Goal: Task Accomplishment & Management: Use online tool/utility

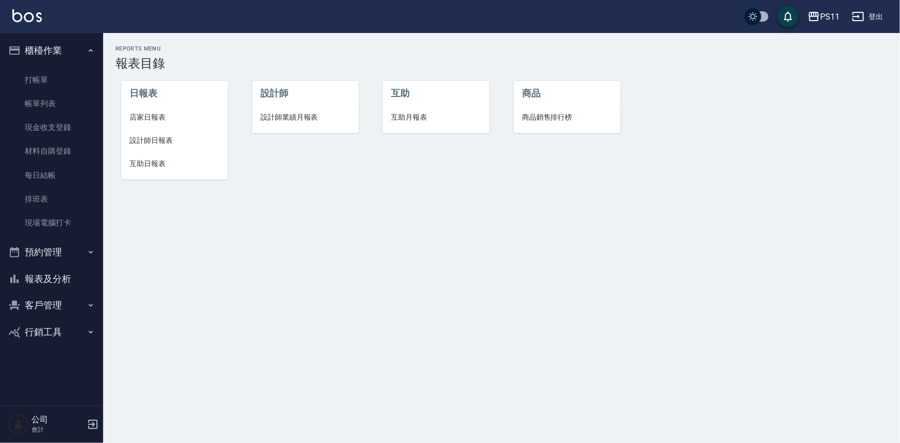
click at [180, 119] on span "店家日報表" at bounding box center [174, 117] width 90 height 11
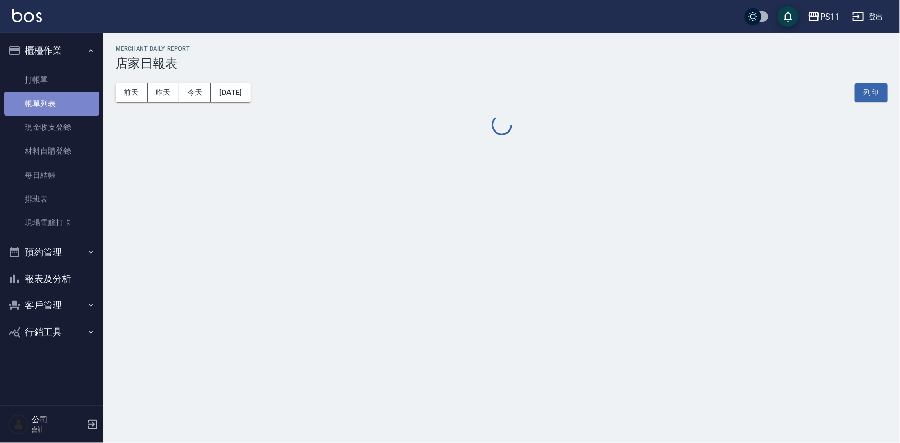
click at [56, 105] on link "帳單列表" at bounding box center [51, 104] width 95 height 24
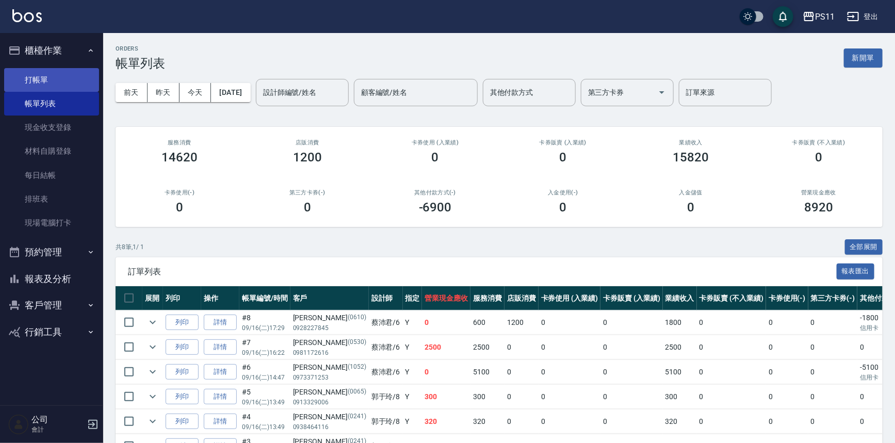
click at [58, 87] on link "打帳單" at bounding box center [51, 80] width 95 height 24
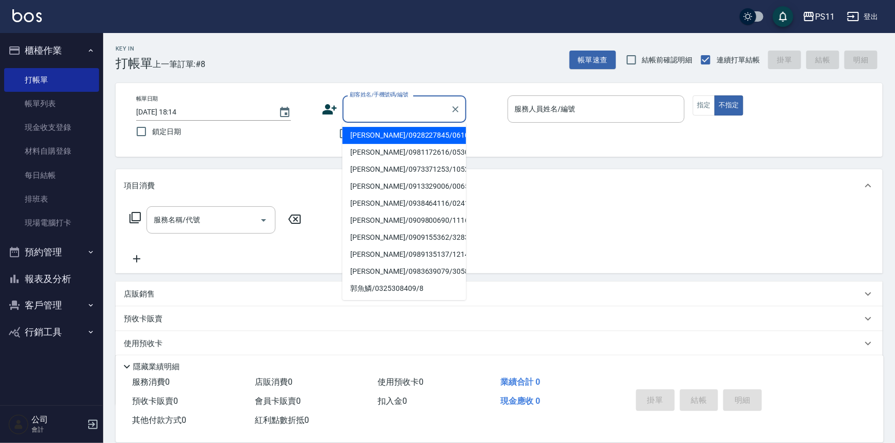
drag, startPoint x: 382, startPoint y: 113, endPoint x: 389, endPoint y: 104, distance: 12.5
click at [382, 113] on input "顧客姓名/手機號碼/編號" at bounding box center [396, 109] width 99 height 18
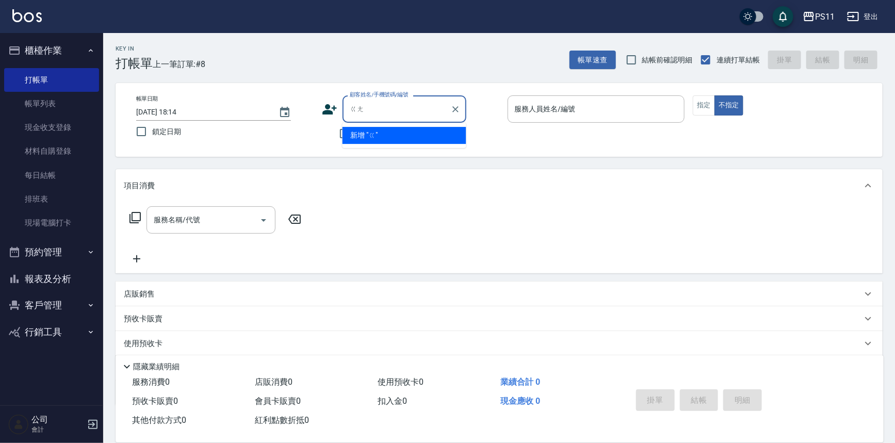
type input "剛"
click at [428, 139] on li "[PERSON_NAME]/0931258515/0080" at bounding box center [404, 135] width 124 height 17
type input "[PERSON_NAME]/0931258515/0080"
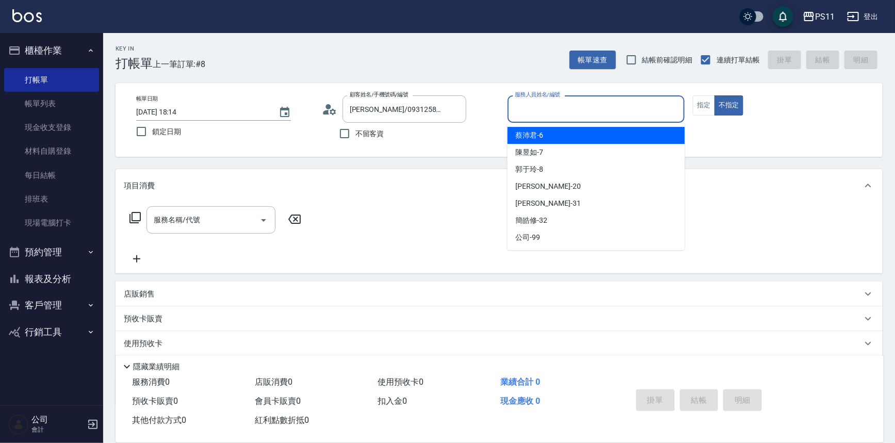
click at [526, 113] on input "服務人員姓名/編號" at bounding box center [596, 109] width 168 height 18
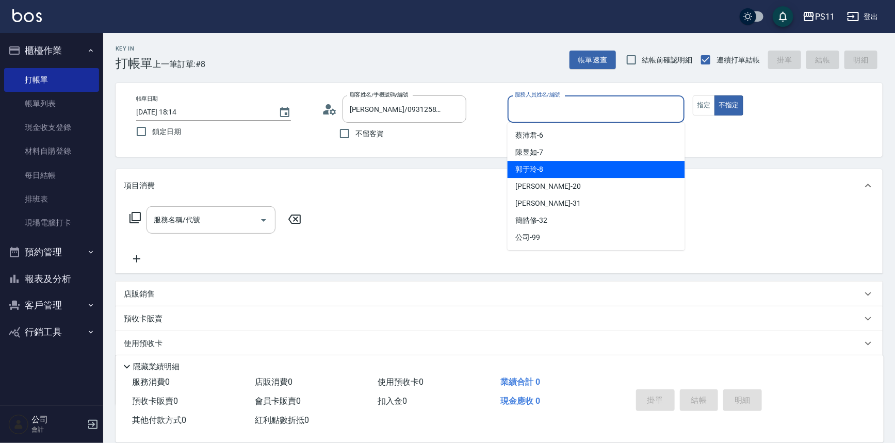
click at [548, 169] on div "郭于玲 -8" at bounding box center [595, 169] width 177 height 17
type input "郭于玲-8"
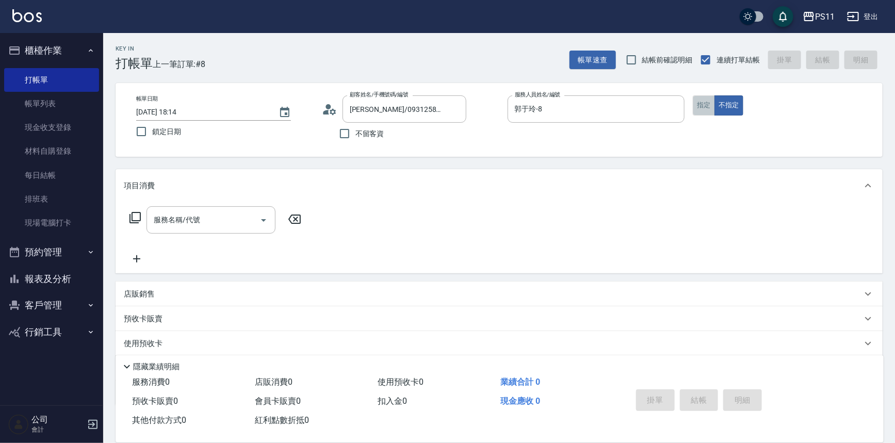
click at [704, 113] on button "指定" at bounding box center [703, 105] width 22 height 20
click at [144, 216] on div "服務名稱/代號 服務名稱/代號" at bounding box center [216, 219] width 184 height 27
click at [134, 219] on icon at bounding box center [135, 217] width 12 height 12
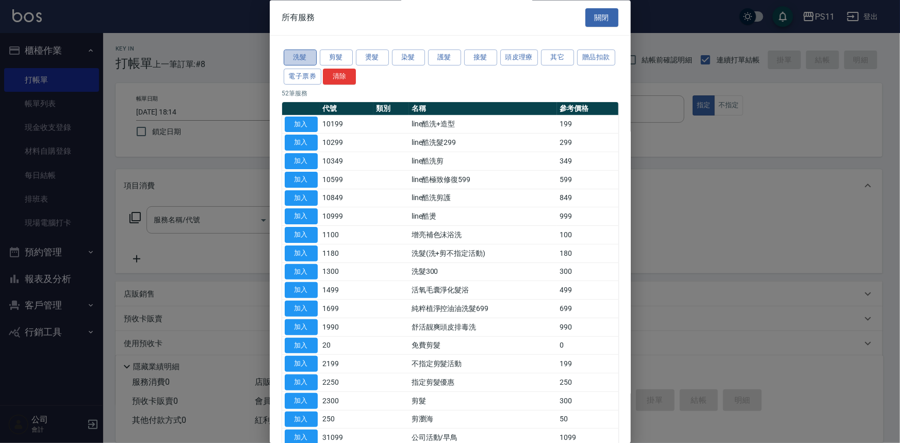
click at [310, 60] on button "洗髮" at bounding box center [300, 58] width 33 height 16
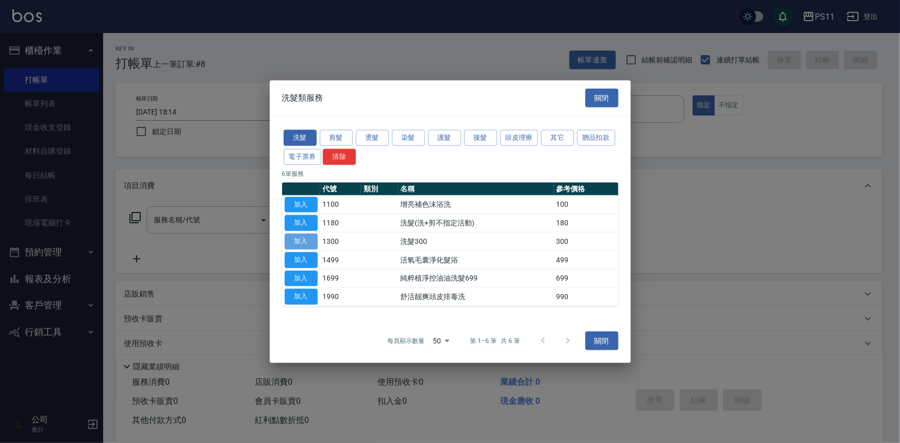
click at [304, 238] on button "加入" at bounding box center [301, 242] width 33 height 16
type input "洗髮300(1300)"
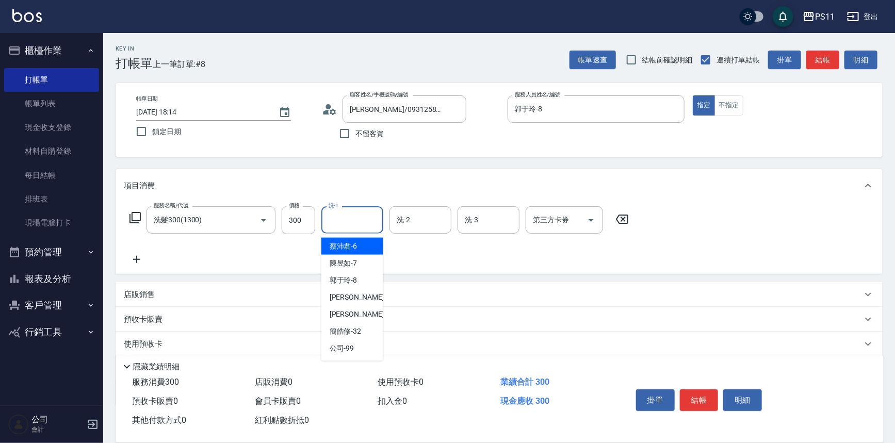
click at [372, 219] on input "洗-1" at bounding box center [352, 220] width 53 height 18
type input "[PERSON_NAME]-20"
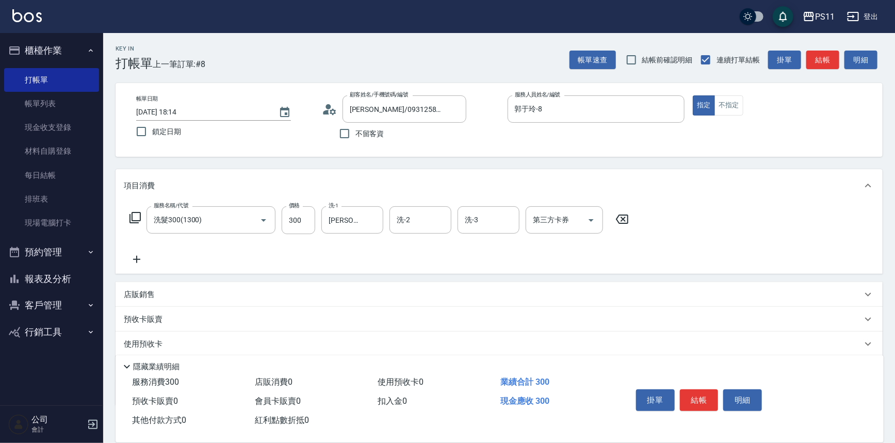
click at [134, 262] on icon at bounding box center [137, 259] width 26 height 12
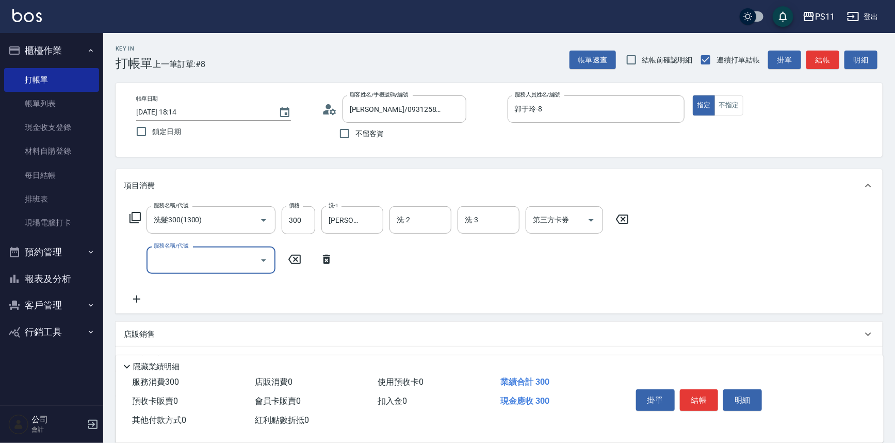
drag, startPoint x: 134, startPoint y: 262, endPoint x: 196, endPoint y: 248, distance: 63.4
click at [188, 258] on input "服務名稱/代號" at bounding box center [203, 260] width 104 height 18
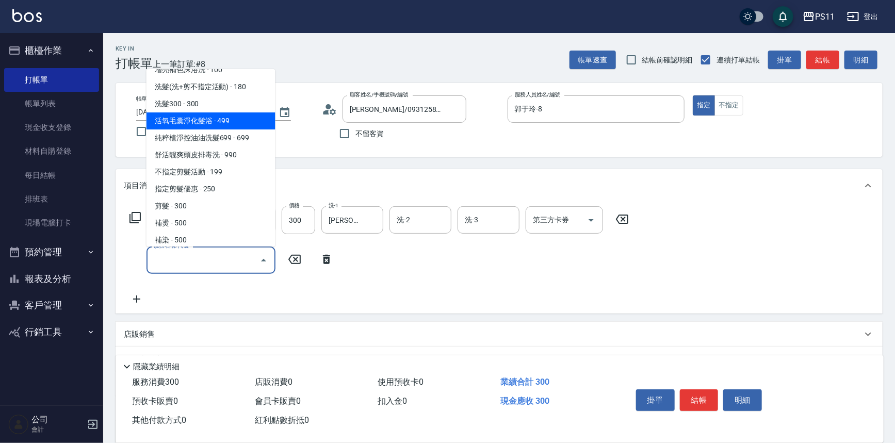
scroll to position [187, 0]
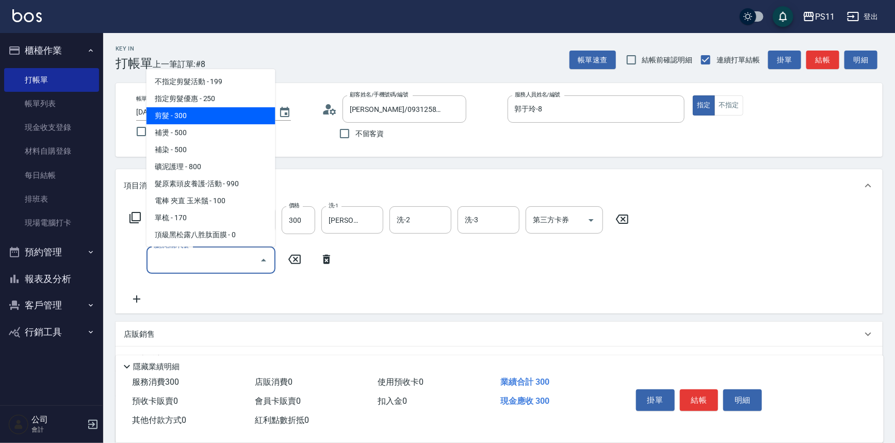
click at [196, 115] on span "剪髮 - 300" at bounding box center [210, 115] width 129 height 17
type input "剪髮(2300)"
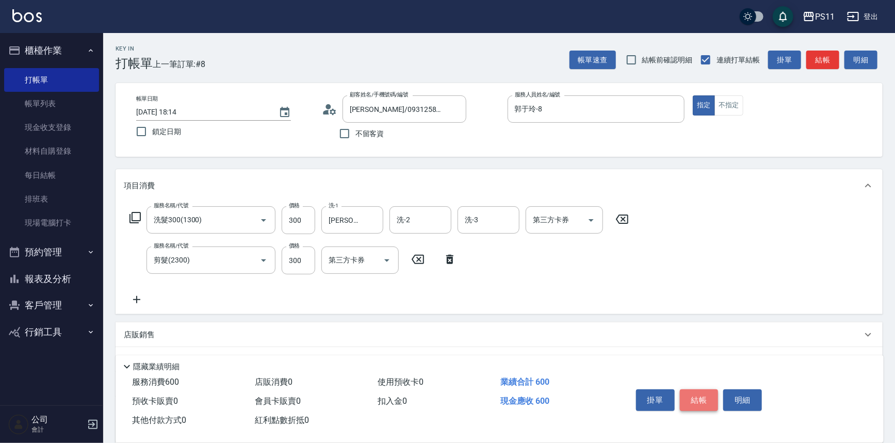
click at [694, 395] on button "結帳" at bounding box center [699, 400] width 39 height 22
